Goal: Task Accomplishment & Management: Manage account settings

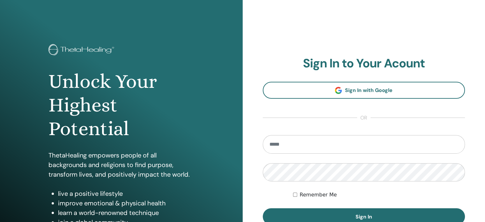
click at [299, 148] on input "email" at bounding box center [364, 144] width 202 height 18
type input "**********"
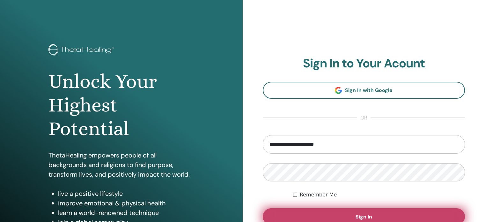
click at [377, 213] on button "Sign In" at bounding box center [364, 216] width 202 height 17
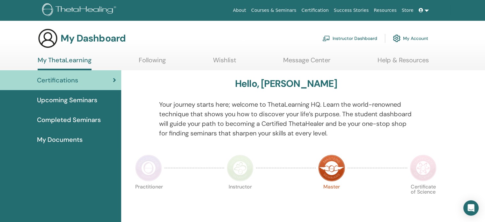
click at [422, 38] on link "My Account" at bounding box center [410, 38] width 35 height 14
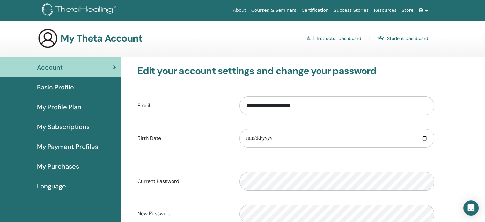
click at [73, 94] on link "Basic Profile" at bounding box center [60, 87] width 121 height 20
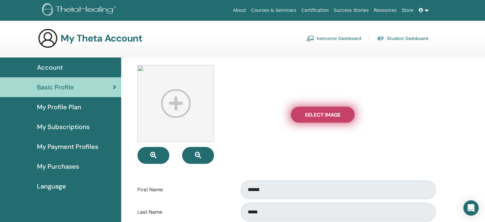
click at [319, 113] on span "Select Image" at bounding box center [323, 114] width 36 height 7
click at [319, 113] on input "Select Image" at bounding box center [322, 114] width 8 height 4
type input "**********"
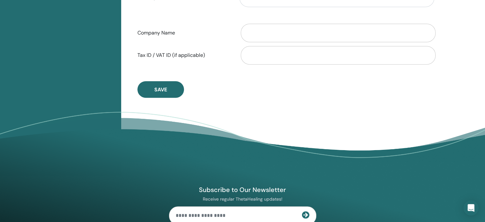
scroll to position [359, 0]
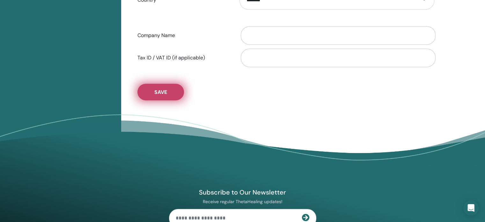
click at [154, 85] on button "Save" at bounding box center [160, 92] width 47 height 17
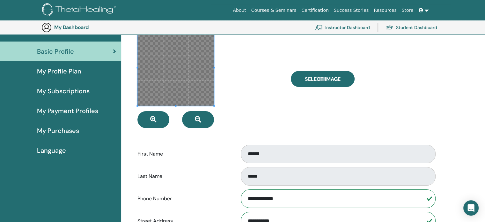
scroll to position [0, 0]
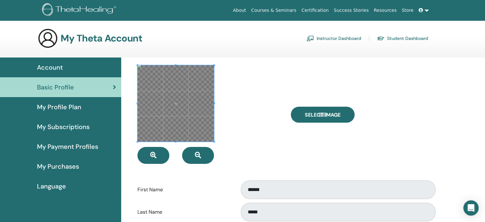
click at [62, 108] on span "My Profile Plan" at bounding box center [59, 107] width 44 height 10
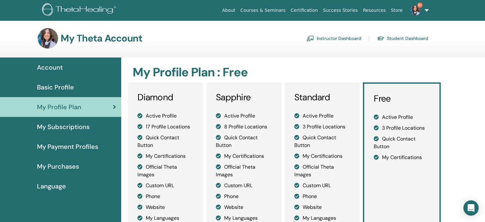
click at [61, 122] on span "My Subscriptions" at bounding box center [63, 127] width 53 height 10
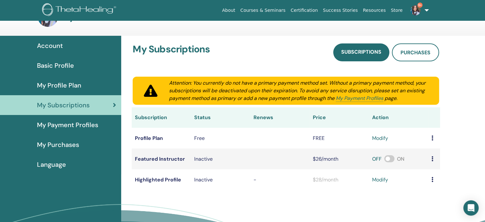
scroll to position [21, 0]
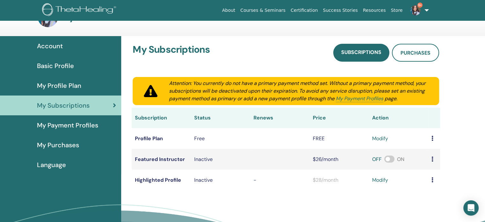
click at [76, 126] on span "My Payment Profiles" at bounding box center [67, 125] width 61 height 10
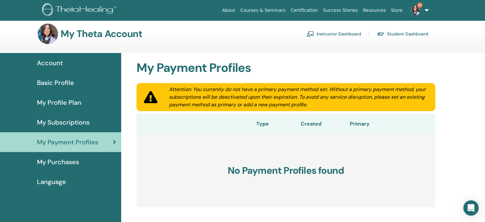
scroll to position [3, 0]
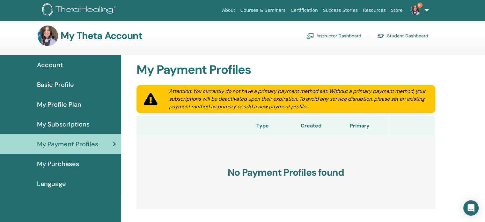
click at [51, 163] on span "My Purchases" at bounding box center [58, 164] width 42 height 10
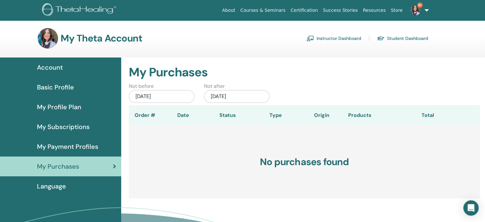
click at [56, 185] on span "Language" at bounding box center [51, 186] width 29 height 10
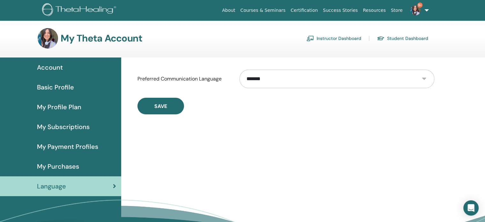
click at [59, 78] on link "Basic Profile" at bounding box center [60, 87] width 121 height 20
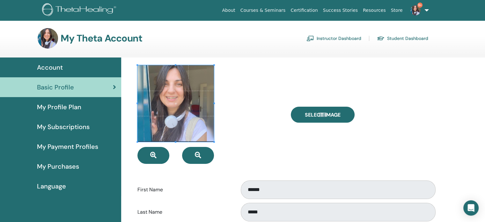
click at [64, 69] on div "Account" at bounding box center [60, 67] width 111 height 10
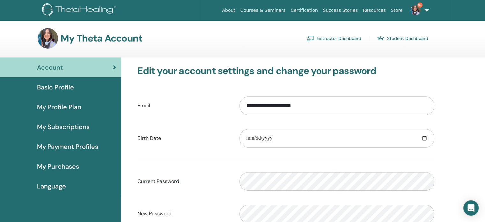
click at [74, 87] on div "Basic Profile" at bounding box center [60, 87] width 111 height 10
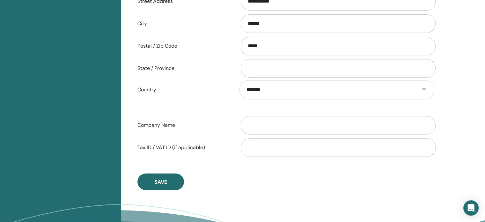
scroll to position [299, 0]
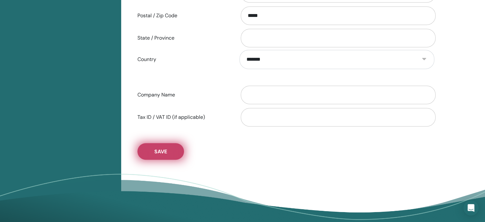
click at [155, 154] on button "Save" at bounding box center [160, 151] width 47 height 17
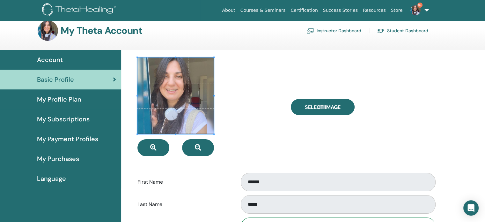
scroll to position [0, 0]
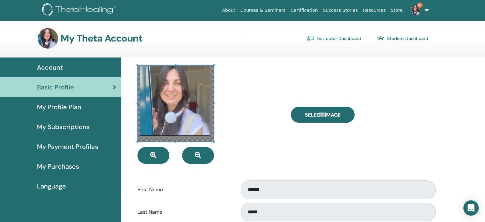
click at [70, 109] on span "My Profile Plan" at bounding box center [59, 107] width 44 height 10
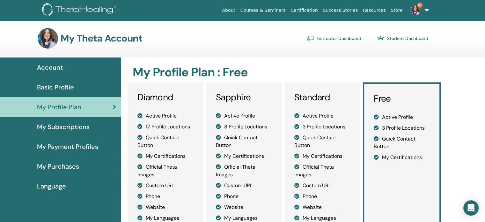
click at [419, 8] on img at bounding box center [415, 10] width 10 height 10
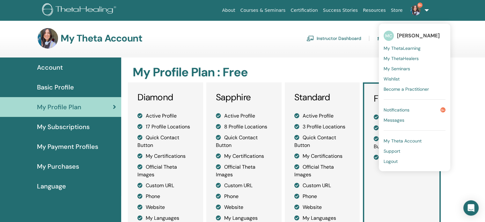
click at [409, 108] on span "Notifications" at bounding box center [396, 110] width 26 height 6
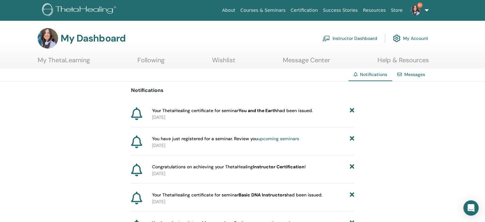
click at [150, 59] on link "Following" at bounding box center [150, 62] width 27 height 12
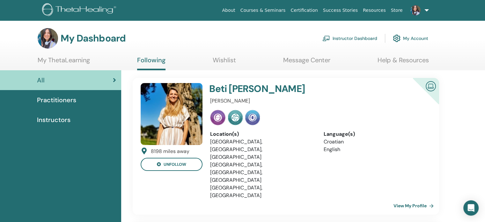
click at [176, 109] on img at bounding box center [172, 114] width 62 height 62
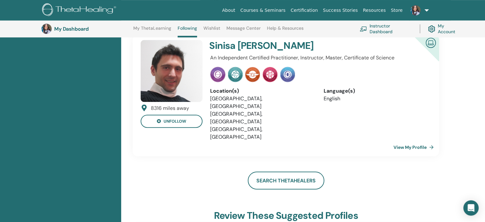
scroll to position [333, 0]
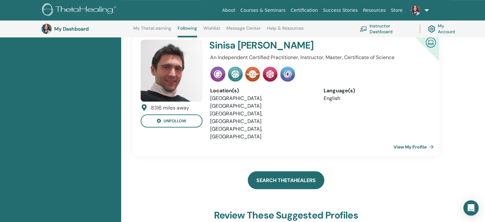
click at [296, 171] on link "Search ThetaHealers" at bounding box center [286, 180] width 76 height 18
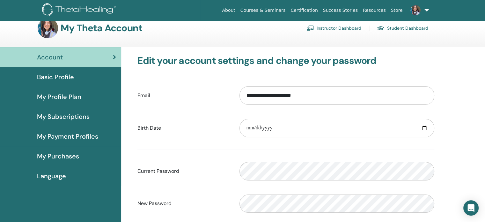
scroll to position [10, 0]
click at [45, 77] on span "Basic Profile" at bounding box center [55, 77] width 37 height 10
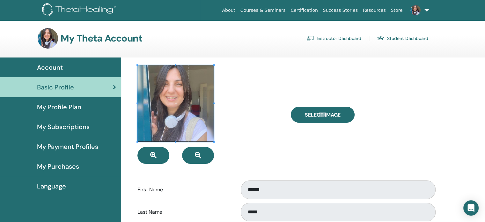
click at [74, 104] on span "My Profile Plan" at bounding box center [59, 107] width 44 height 10
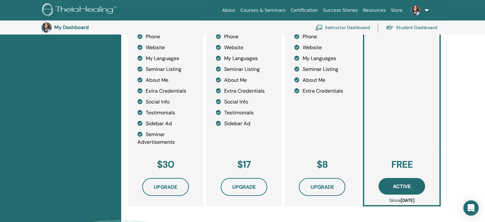
scroll to position [164, 0]
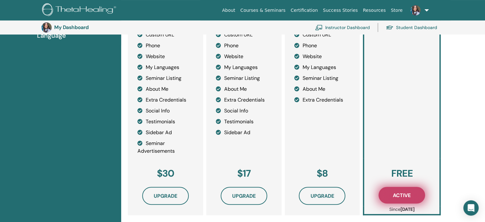
click at [403, 196] on span "Active" at bounding box center [402, 195] width 18 height 7
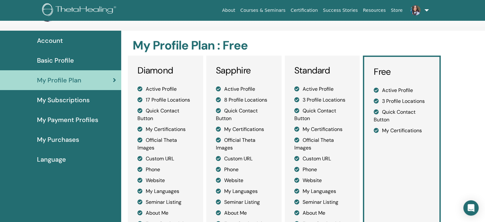
scroll to position [29, 0]
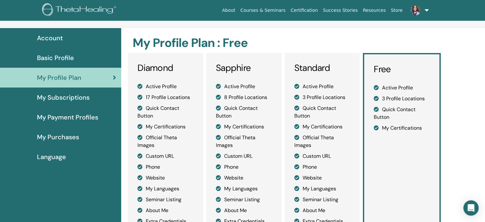
click at [68, 99] on span "My Subscriptions" at bounding box center [63, 97] width 53 height 10
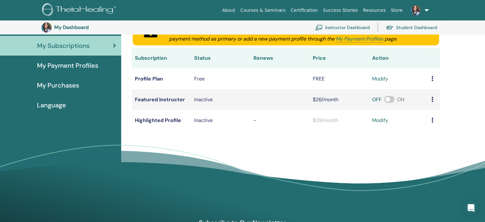
scroll to position [87, 0]
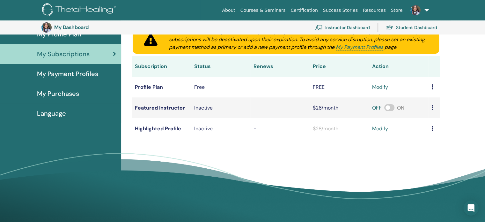
click at [432, 86] on icon at bounding box center [432, 86] width 2 height 5
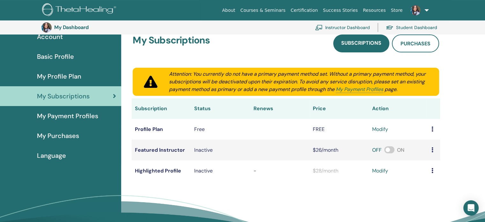
scroll to position [31, 0]
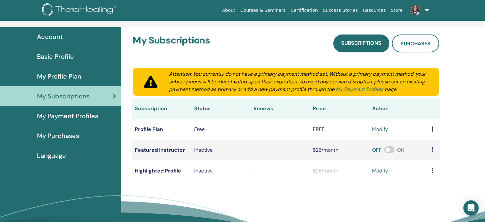
click at [46, 123] on link "My Payment Profiles" at bounding box center [60, 116] width 121 height 20
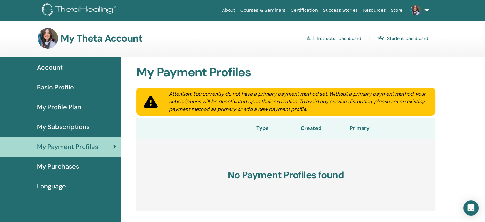
click at [53, 163] on span "My Purchases" at bounding box center [58, 166] width 42 height 10
